Goal: Information Seeking & Learning: Learn about a topic

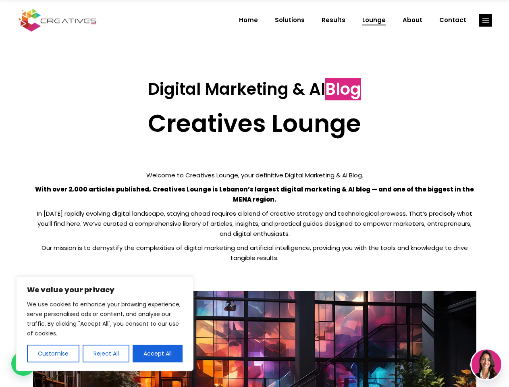
click at [254, 193] on p "With over 2,000 articles published, Creatives Lounge is Lebanon’s largest digit…" at bounding box center [254, 194] width 443 height 20
click at [53, 353] on button "Customise" at bounding box center [53, 353] width 52 height 18
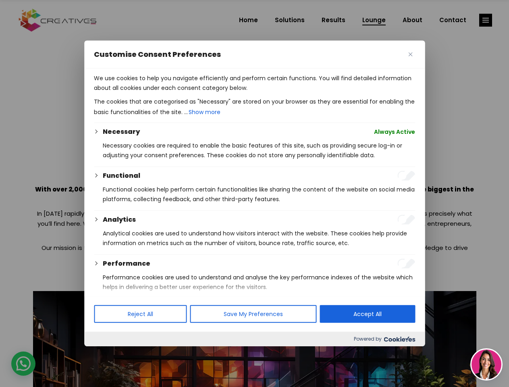
click at [106, 353] on div at bounding box center [254, 193] width 509 height 387
click at [157, 93] on p "We use cookies to help you navigate efficiently and perform certain functions. …" at bounding box center [254, 82] width 321 height 19
click at [485, 20] on div at bounding box center [254, 193] width 509 height 387
click at [486, 364] on img at bounding box center [486, 364] width 30 height 30
